Goal: Navigation & Orientation: Understand site structure

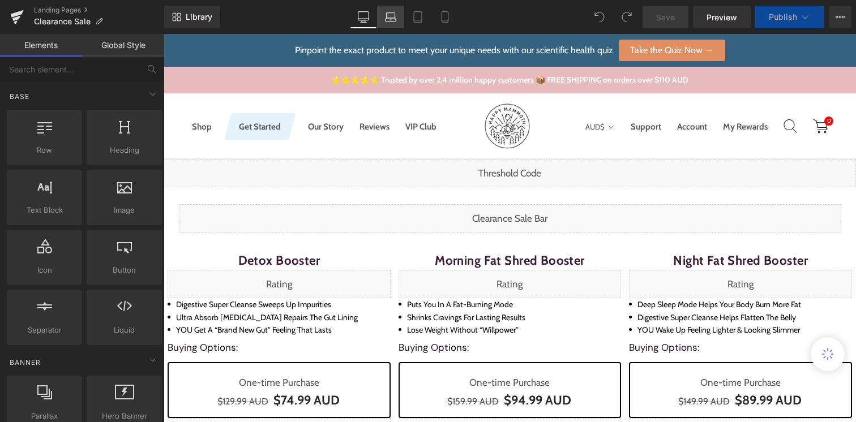
click at [386, 20] on icon at bounding box center [391, 19] width 11 height 3
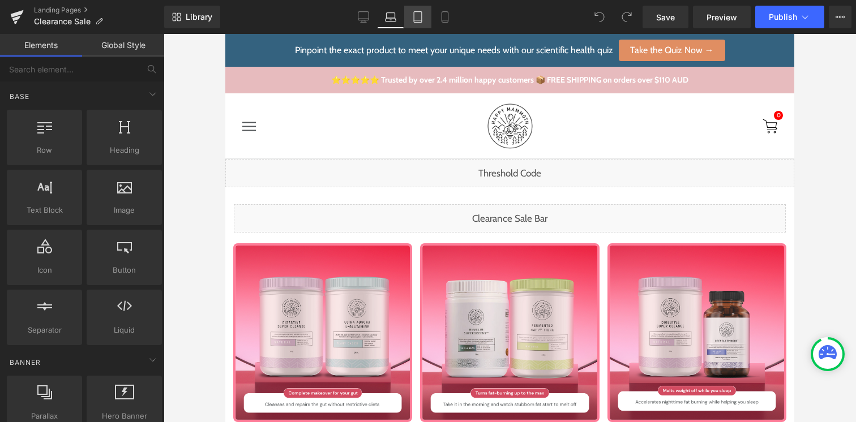
click at [412, 22] on icon at bounding box center [417, 16] width 11 height 11
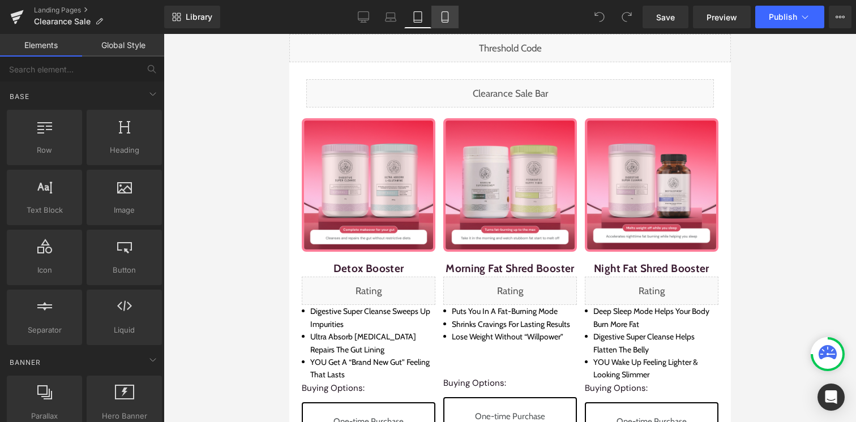
click at [436, 20] on link "Mobile" at bounding box center [444, 17] width 27 height 23
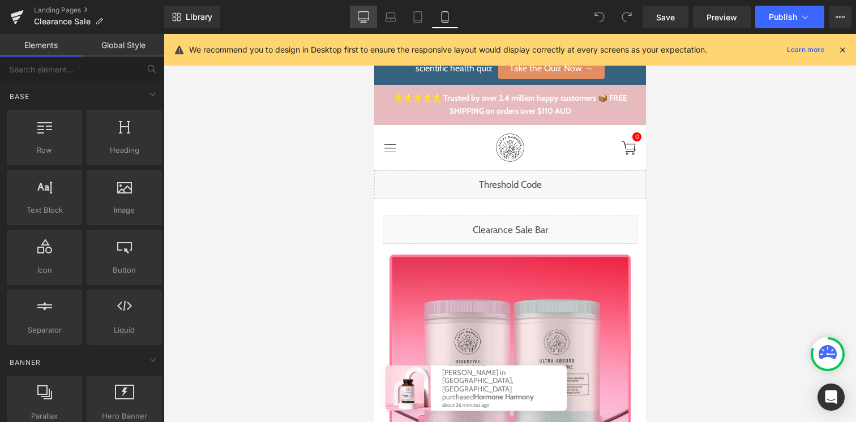
click at [362, 8] on link "Desktop" at bounding box center [363, 17] width 27 height 23
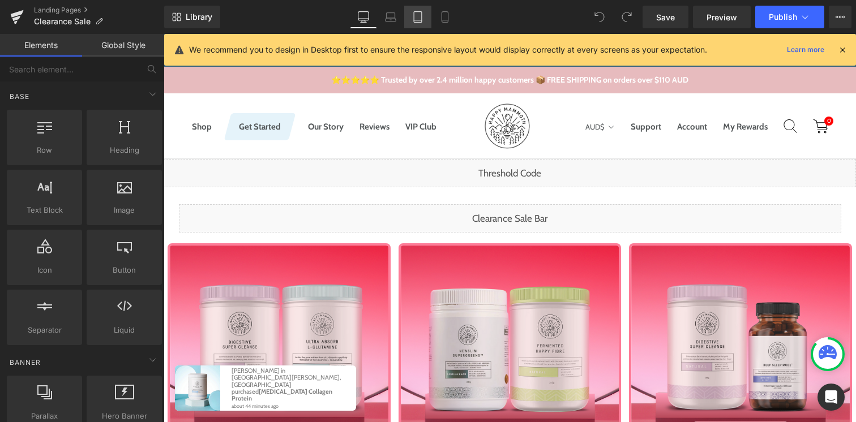
click at [416, 16] on icon at bounding box center [417, 16] width 11 height 11
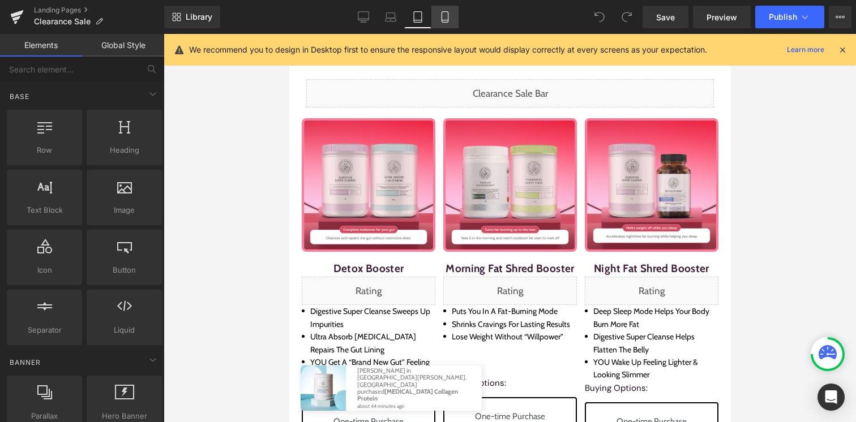
click at [442, 19] on icon at bounding box center [445, 17] width 6 height 11
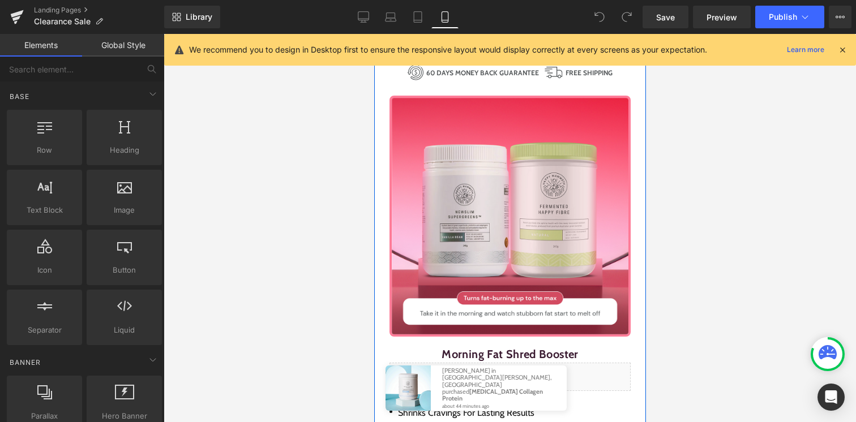
scroll to position [524, 0]
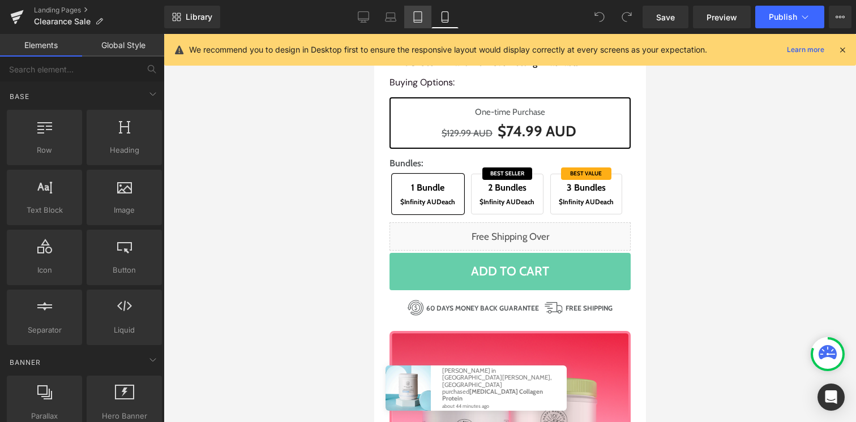
click at [413, 23] on link "Tablet" at bounding box center [417, 17] width 27 height 23
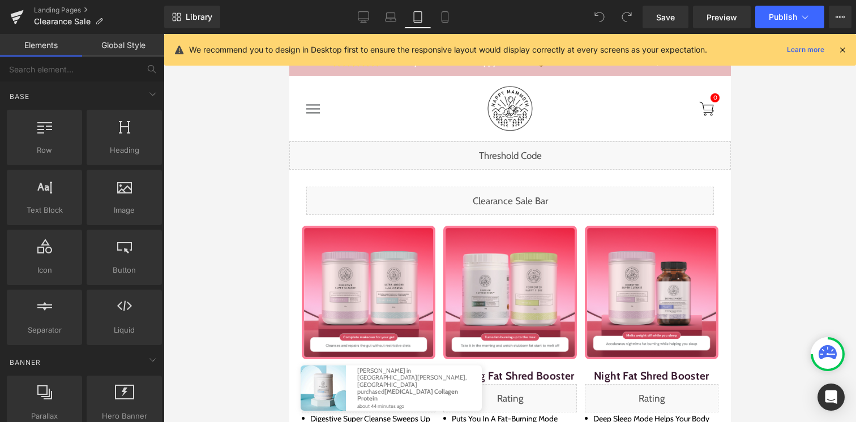
scroll to position [0, 0]
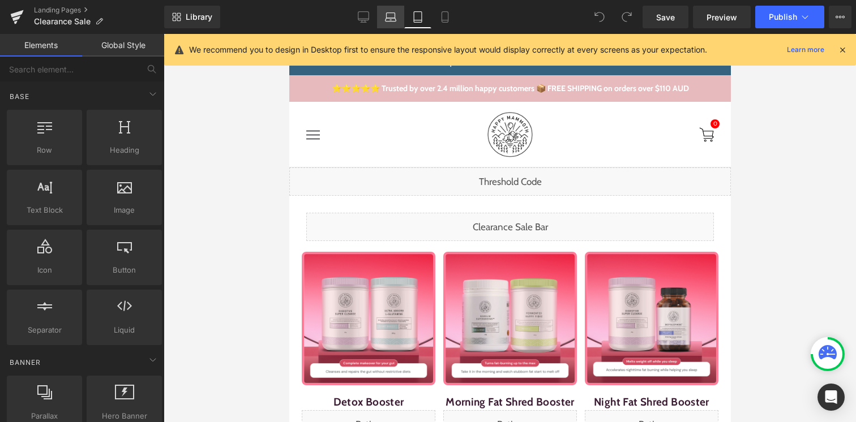
click at [399, 16] on link "Laptop" at bounding box center [390, 17] width 27 height 23
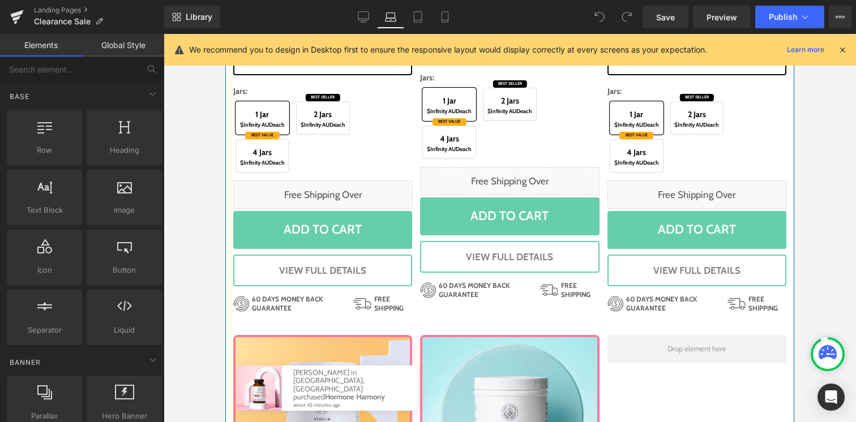
scroll to position [889, 0]
